Goal: Transaction & Acquisition: Purchase product/service

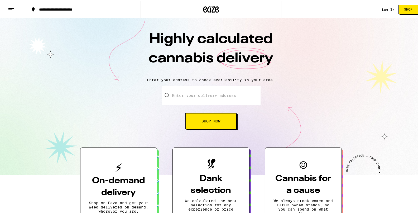
click at [382, 7] on div "Log In" at bounding box center [388, 8] width 13 height 3
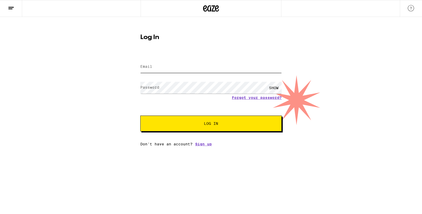
type input "[EMAIL_ADDRESS][DOMAIN_NAME]"
click at [207, 118] on button "Log In" at bounding box center [210, 124] width 141 height 16
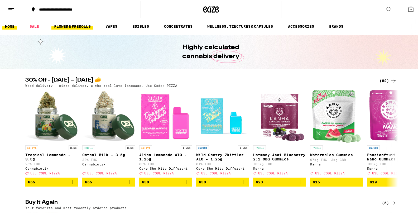
click at [84, 25] on link "FLOWER & PREROLLS" at bounding box center [72, 25] width 42 height 6
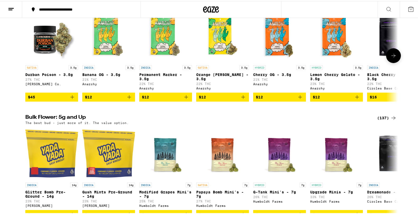
scroll to position [106, 0]
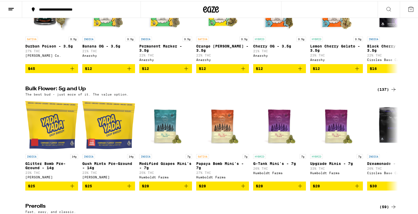
click at [393, 91] on icon at bounding box center [393, 88] width 6 height 6
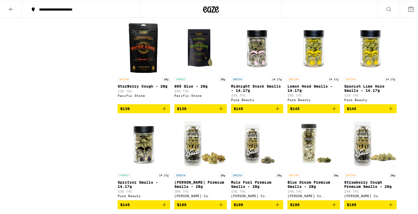
scroll to position [2463, 0]
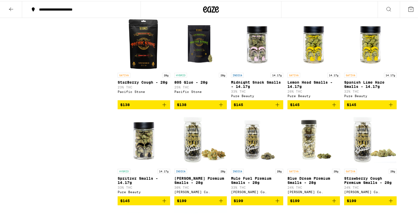
click at [219, 106] on icon "Add to bag" at bounding box center [221, 104] width 4 height 4
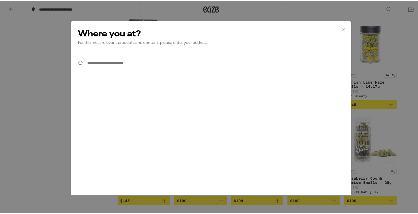
click at [129, 68] on input "**********" at bounding box center [211, 62] width 281 height 20
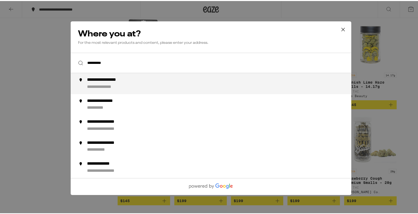
click at [151, 87] on div "**********" at bounding box center [221, 82] width 269 height 13
type input "**********"
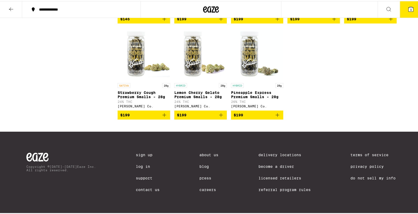
scroll to position [2244, 0]
click at [405, 12] on button "3" at bounding box center [411, 8] width 22 height 16
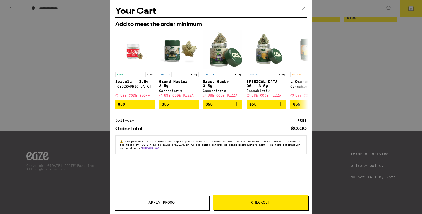
click at [73, 84] on div "Your Cart Add to meet the order minimum HYBRID 3.5g Zerealz - 3.5g Ember Valley…" at bounding box center [211, 107] width 422 height 214
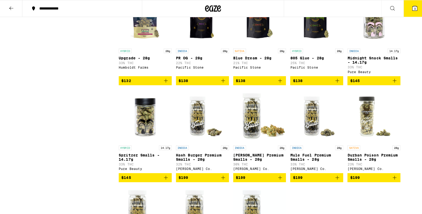
scroll to position [2010, 0]
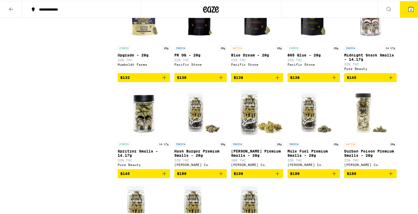
click at [314, 80] on span "$138" at bounding box center [313, 76] width 47 height 6
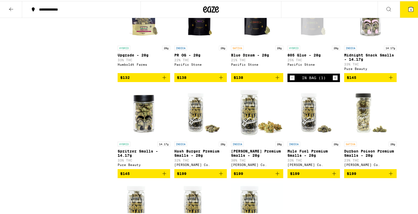
click at [409, 10] on icon at bounding box center [411, 8] width 5 height 5
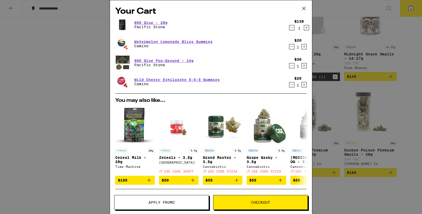
click at [289, 45] on icon "Decrement" at bounding box center [291, 47] width 5 height 6
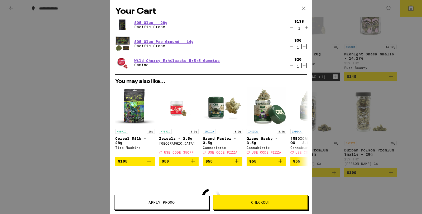
click at [289, 45] on icon "Decrement" at bounding box center [291, 47] width 5 height 6
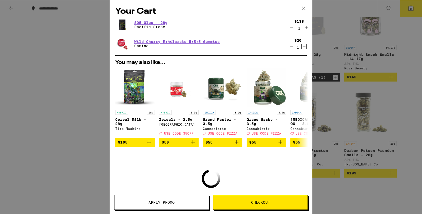
click at [289, 45] on icon "Decrement" at bounding box center [291, 47] width 5 height 6
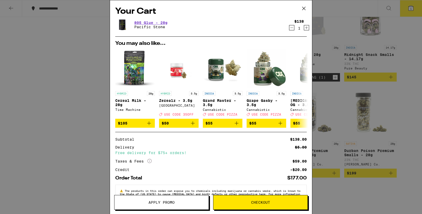
click at [255, 199] on button "Checkout" at bounding box center [260, 202] width 95 height 15
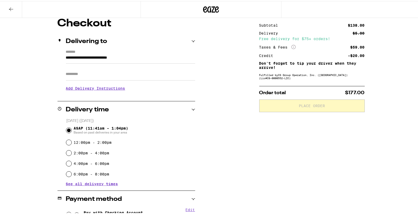
scroll to position [66, 0]
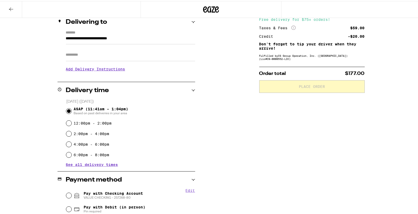
click at [91, 163] on span "See all delivery times" at bounding box center [92, 164] width 52 height 4
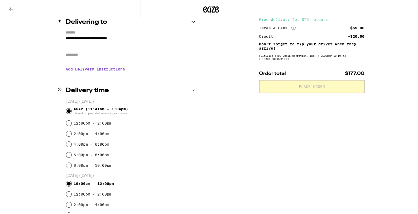
click at [66, 183] on input "10:00am - 12:00pm" at bounding box center [68, 182] width 5 height 5
radio input "true"
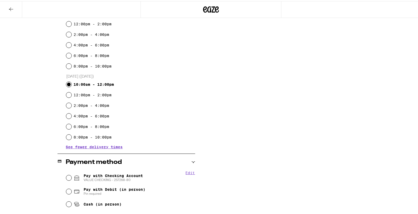
scroll to position [187, 0]
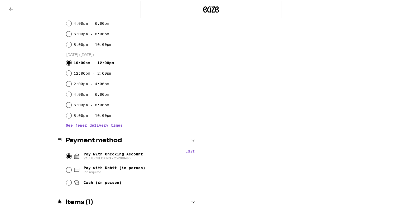
click at [66, 154] on input "Pay with Checking Account VALUE CHECKING - [FINANCIAL_ID]" at bounding box center [68, 154] width 5 height 5
radio input "true"
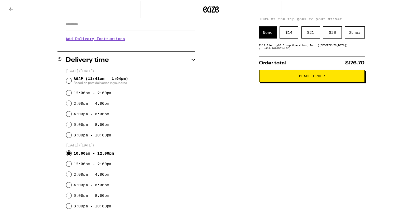
scroll to position [70, 0]
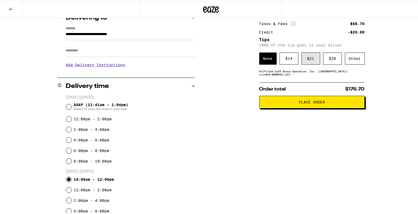
click at [306, 56] on div "$ 21" at bounding box center [311, 57] width 19 height 12
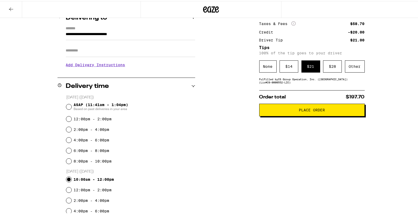
click at [302, 111] on span "Place Order" at bounding box center [312, 109] width 26 height 4
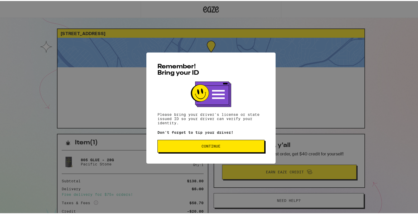
click at [229, 142] on button "Continue" at bounding box center [210, 145] width 107 height 13
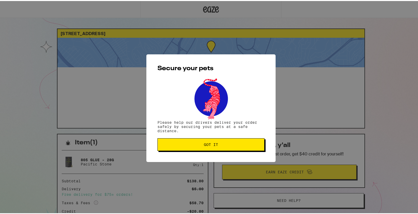
click at [229, 142] on button "Got it" at bounding box center [210, 143] width 107 height 13
